Goal: Information Seeking & Learning: Learn about a topic

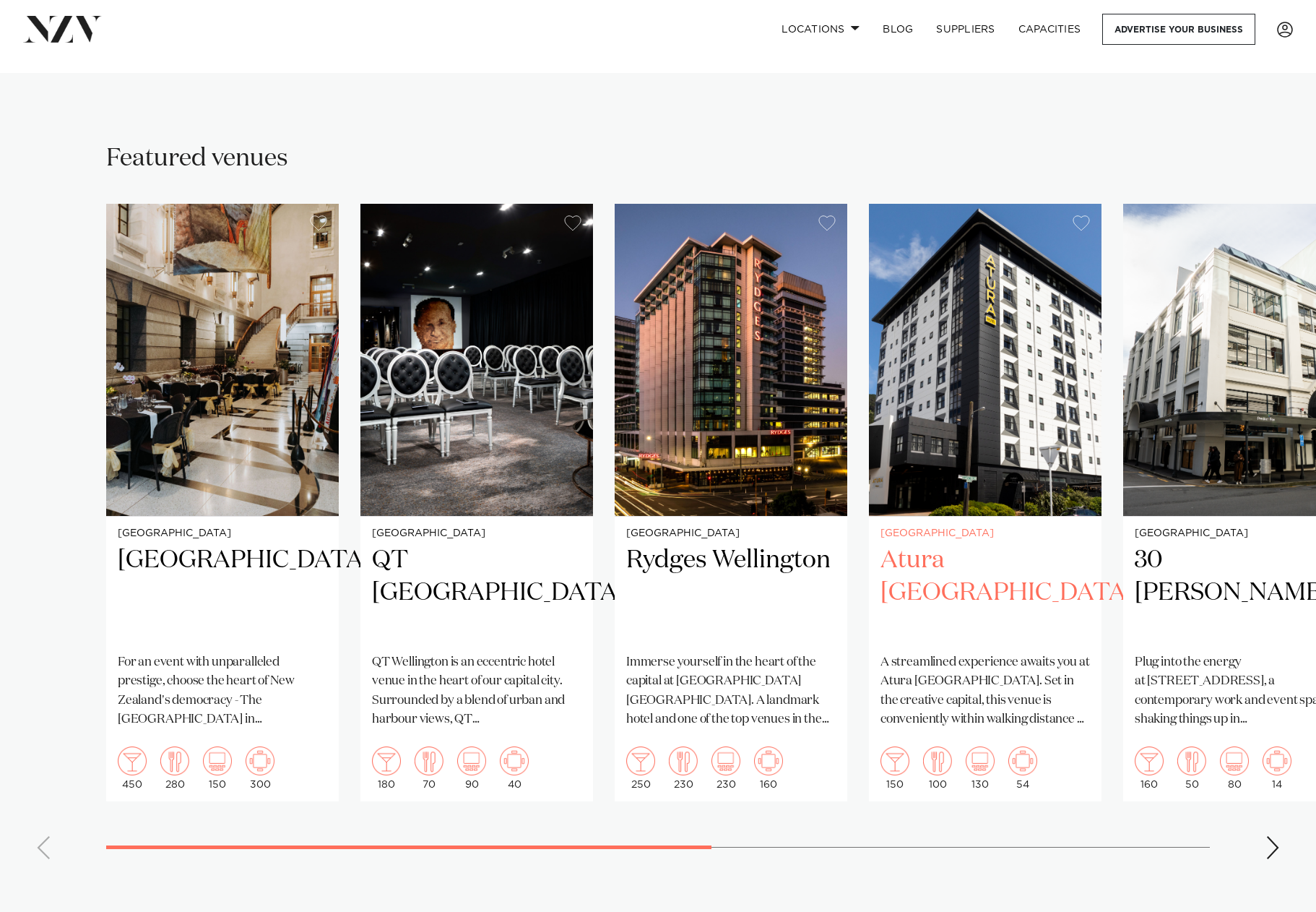
scroll to position [868, 0]
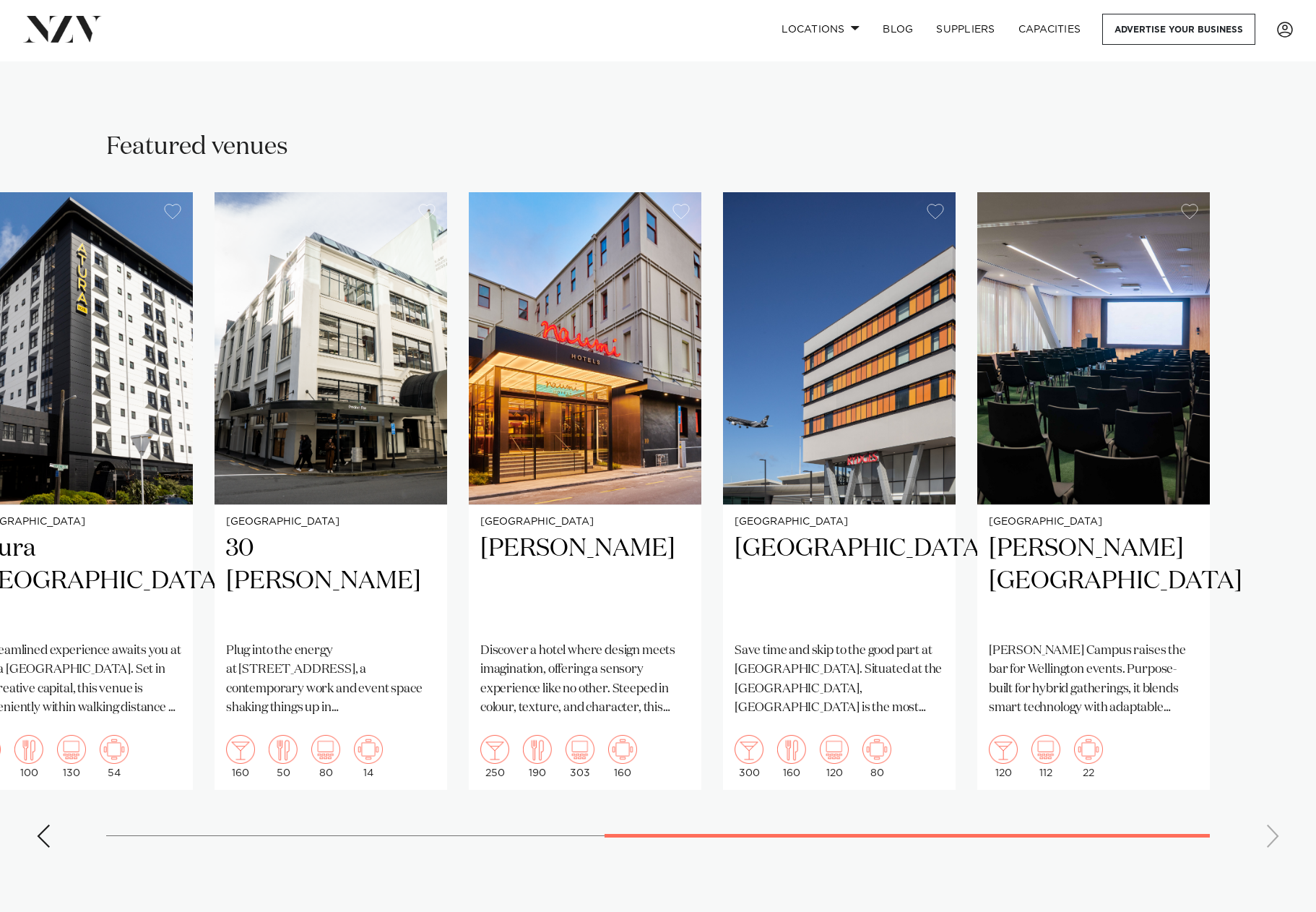
click at [1243, 857] on section "Featured venues Wellington Parliament Buildings For an event with unparalleled …" at bounding box center [658, 495] width 1316 height 868
click at [1273, 816] on swiper-container "Wellington Parliament Buildings For an event with unparalleled prestige, choose…" at bounding box center [658, 526] width 1316 height 667
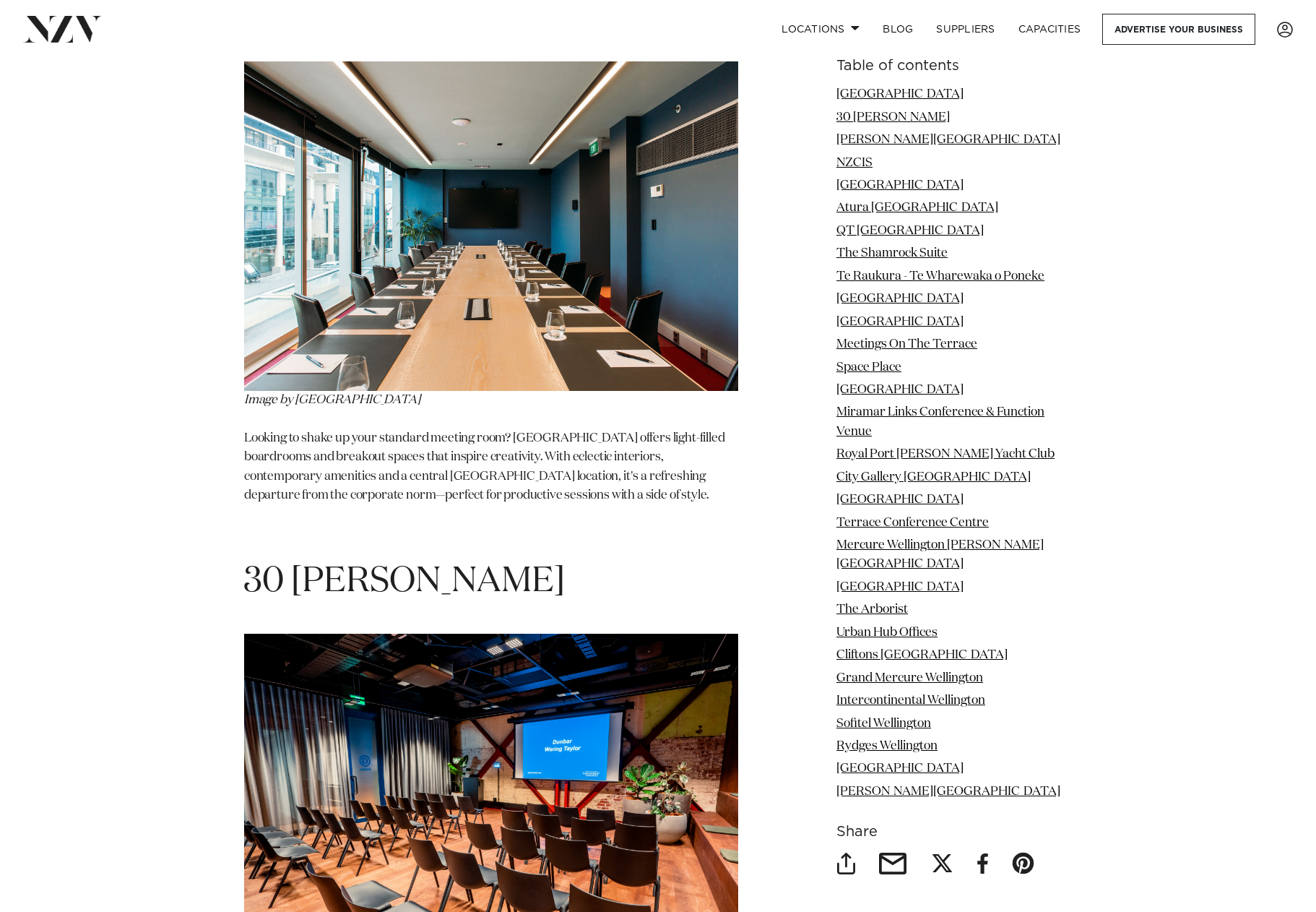
scroll to position [1879, 0]
